Goal: Navigation & Orientation: Find specific page/section

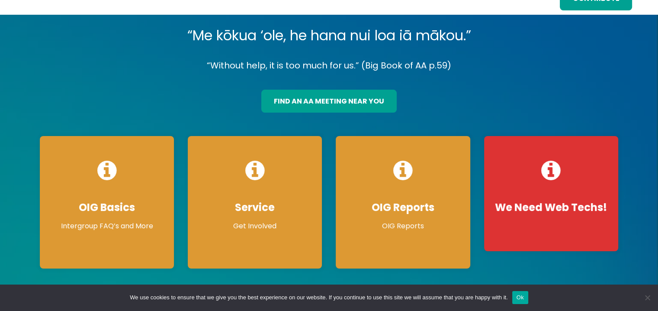
scroll to position [50, 0]
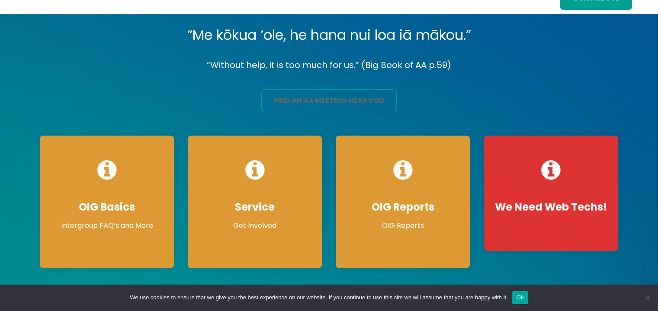
click at [335, 98] on link "find an aa meeting near you" at bounding box center [328, 100] width 135 height 23
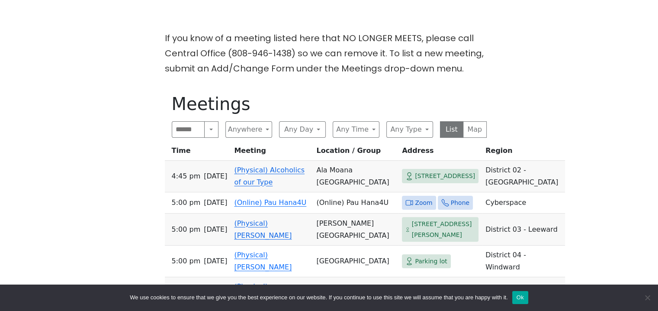
scroll to position [215, 0]
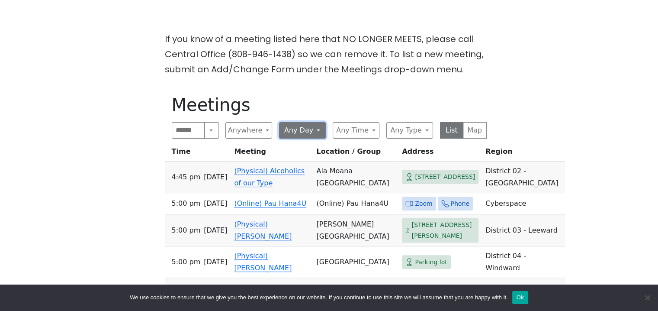
click at [317, 128] on button "Any Day" at bounding box center [302, 130] width 47 height 16
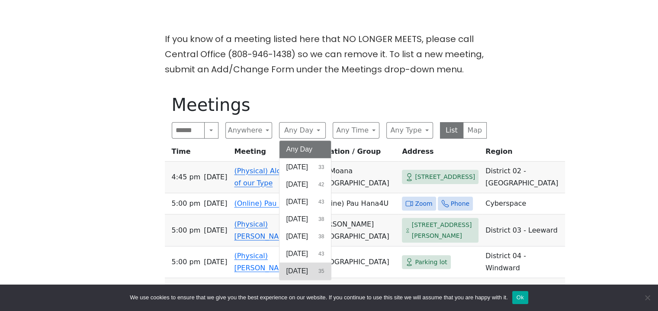
click at [296, 266] on span "[DATE]" at bounding box center [297, 271] width 22 height 10
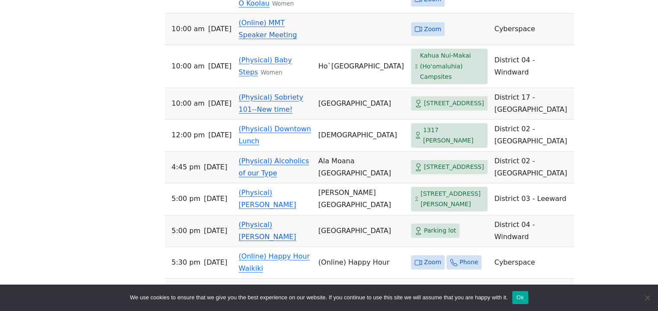
scroll to position [834, 0]
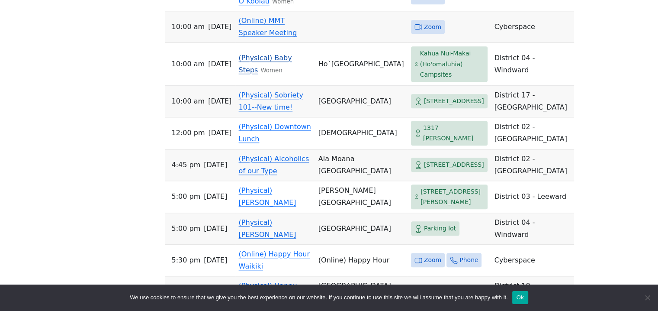
click at [221, 70] on span "[DATE]" at bounding box center [219, 64] width 23 height 12
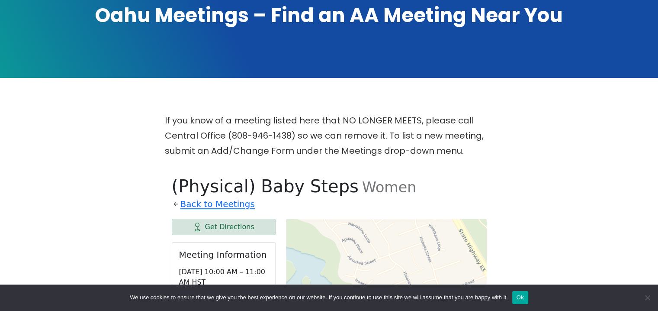
scroll to position [112, 0]
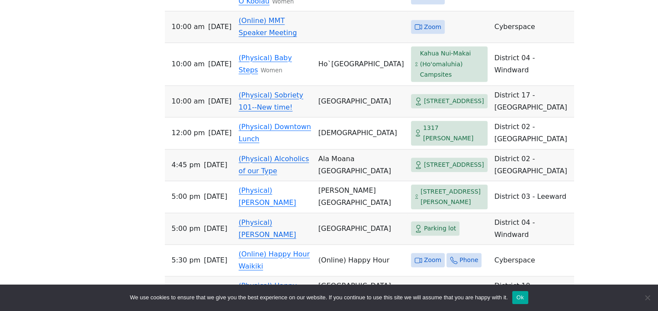
scroll to position [879, 0]
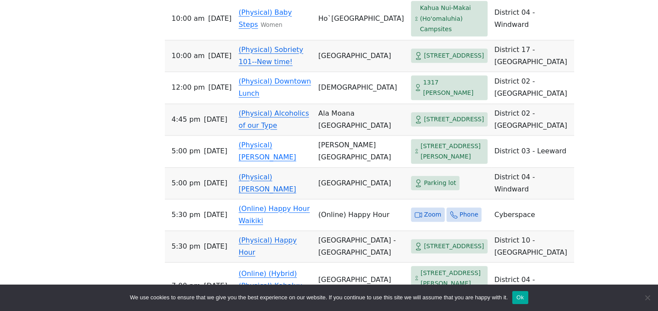
click at [270, 66] on link "(Physical) Sobriety 101--New time!" at bounding box center [271, 55] width 64 height 20
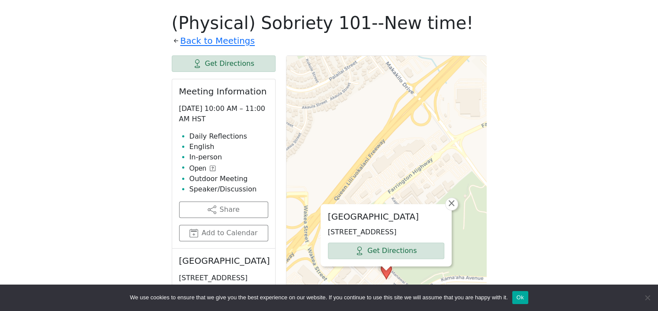
scroll to position [879, 0]
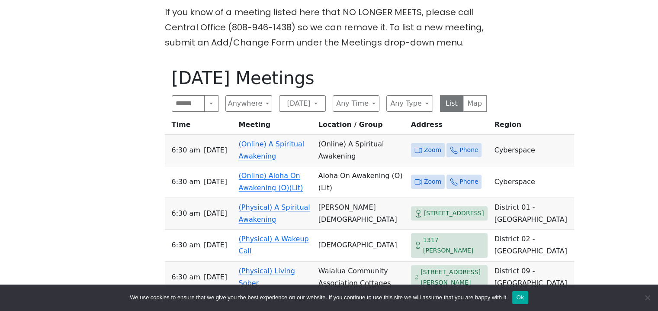
scroll to position [267, 0]
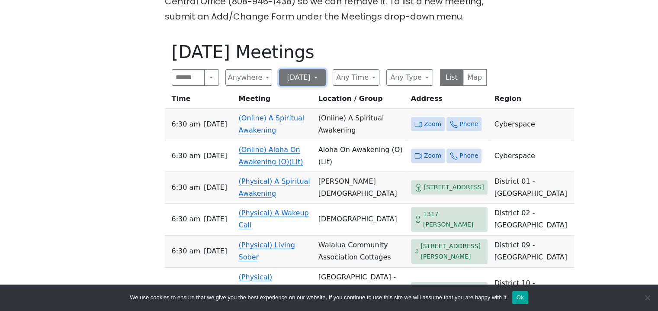
click at [317, 76] on button "[DATE]" at bounding box center [302, 77] width 47 height 16
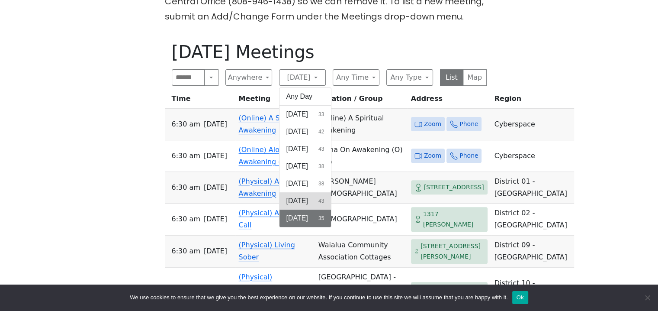
click at [313, 198] on button "[DATE] 43" at bounding box center [305, 200] width 52 height 17
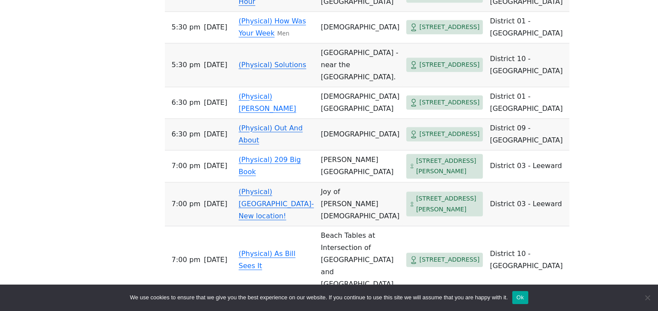
scroll to position [1121, 0]
